Goal: Transaction & Acquisition: Purchase product/service

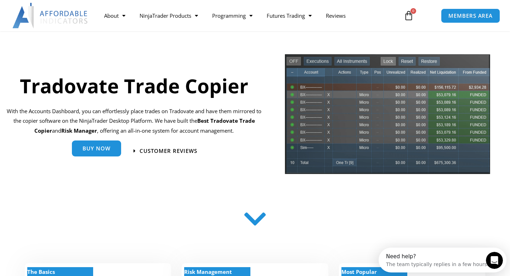
click at [86, 152] on link "Buy Now" at bounding box center [96, 148] width 49 height 16
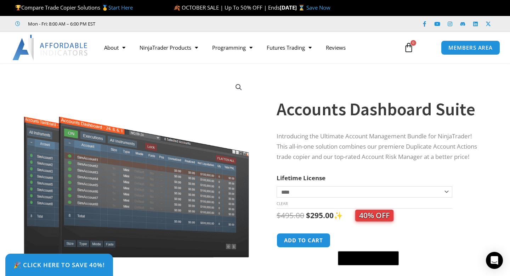
scroll to position [60, 0]
